Goal: Check status

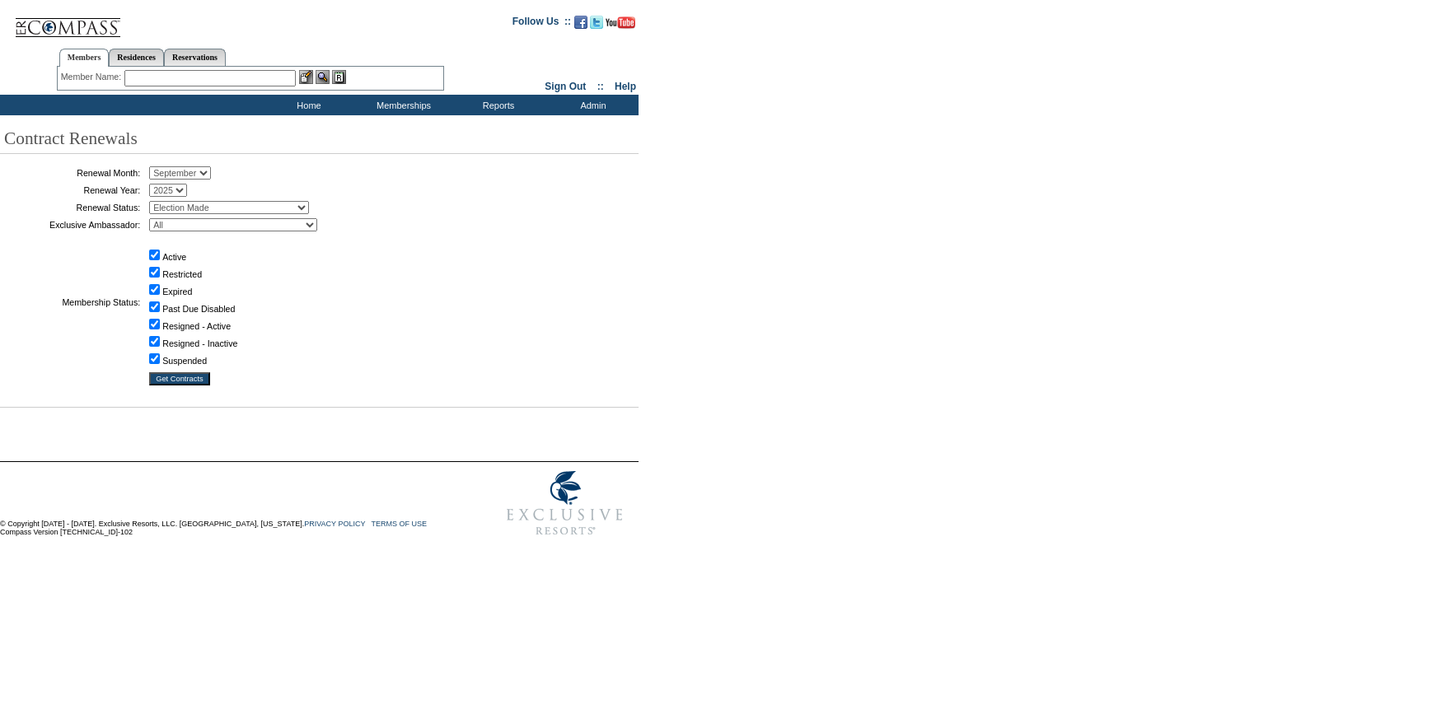
select select "9"
select select "5"
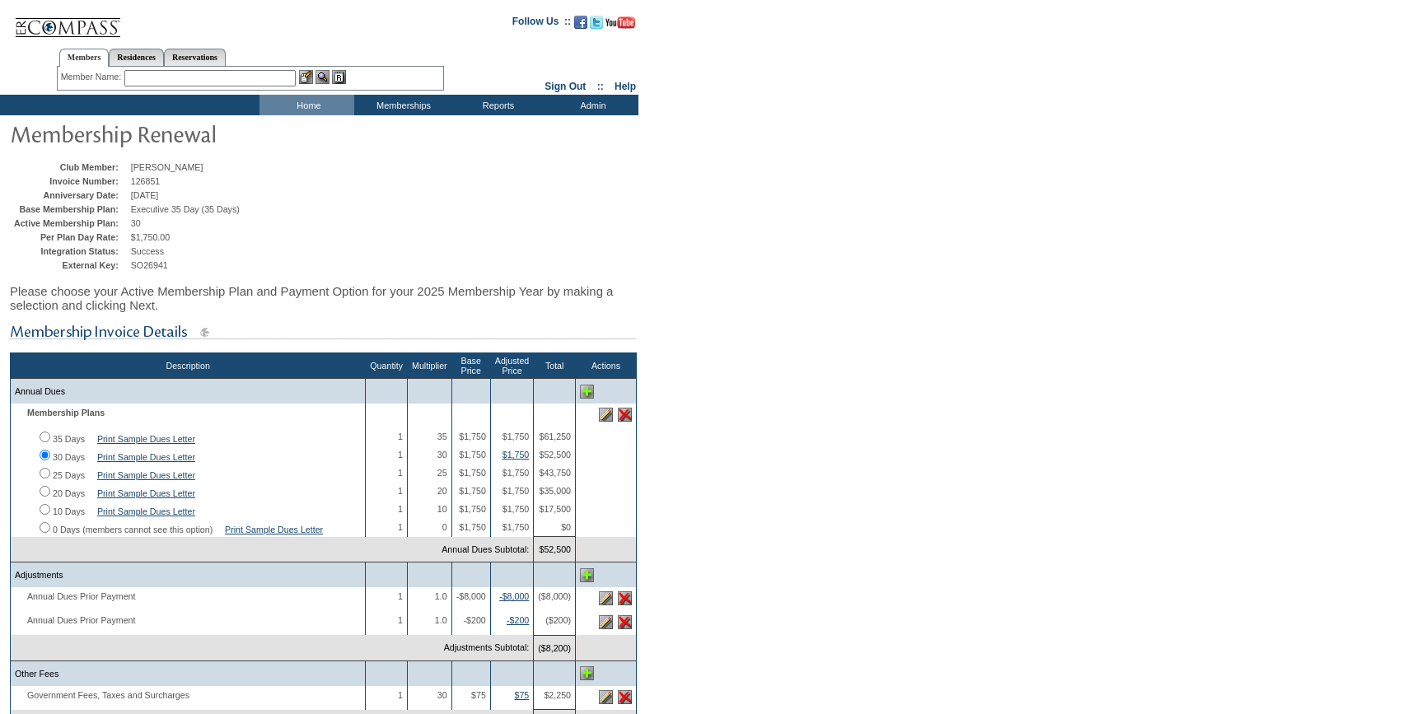
scroll to position [118, 0]
